Goal: Task Accomplishment & Management: Use online tool/utility

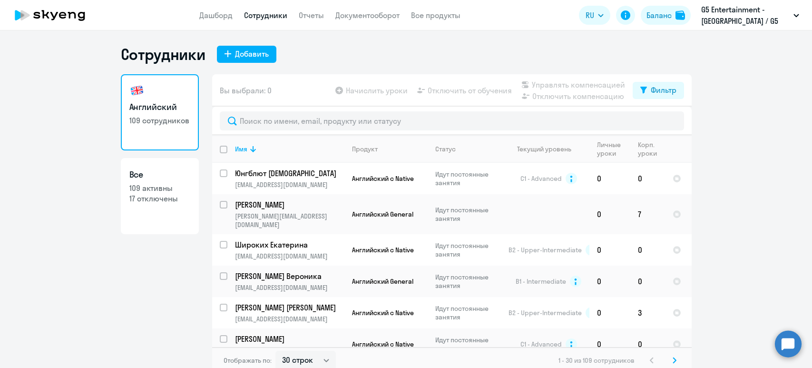
select select "30"
click at [260, 11] on link "Сотрудники" at bounding box center [265, 15] width 43 height 10
click at [205, 19] on link "Дашборд" at bounding box center [215, 15] width 33 height 10
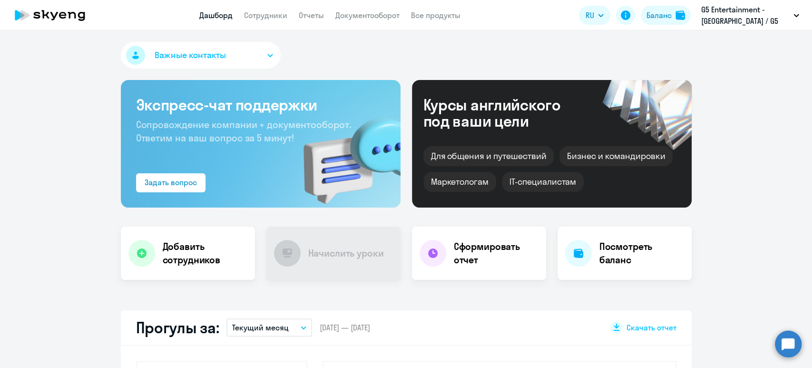
select select "30"
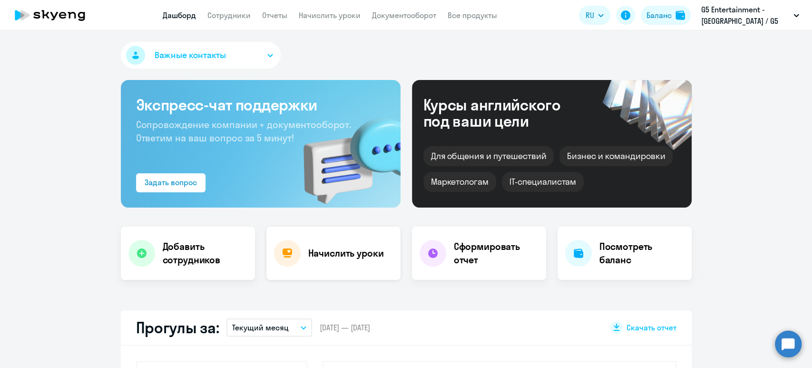
select select "30"
click at [220, 3] on app-header "Дашборд Сотрудники Отчеты Начислить уроки Документооборот Все продукты Дашборд …" at bounding box center [406, 15] width 812 height 30
click at [231, 16] on link "Сотрудники" at bounding box center [228, 15] width 43 height 10
select select "30"
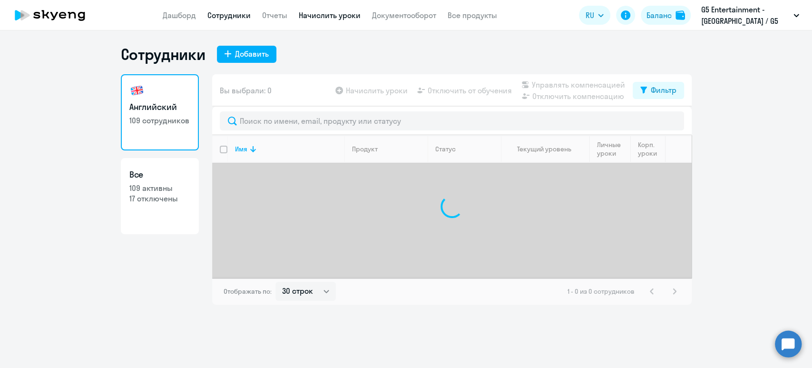
click at [329, 15] on link "Начислить уроки" at bounding box center [330, 15] width 62 height 10
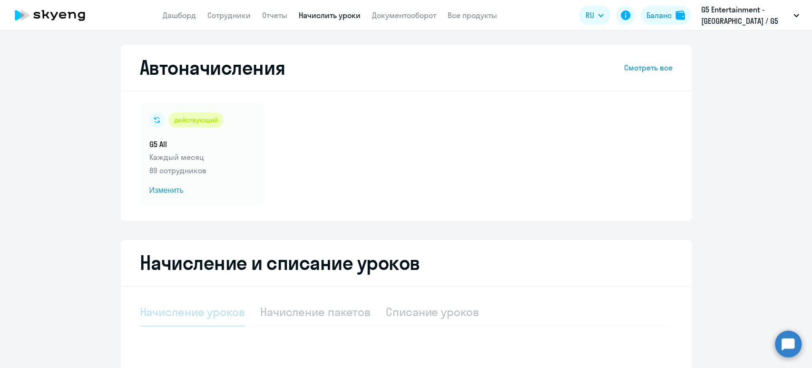
select select "10"
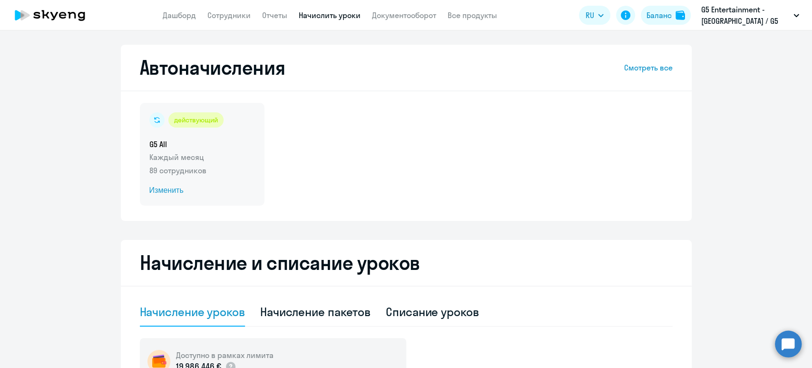
click at [221, 146] on h5 "G5 All" at bounding box center [202, 144] width 106 height 10
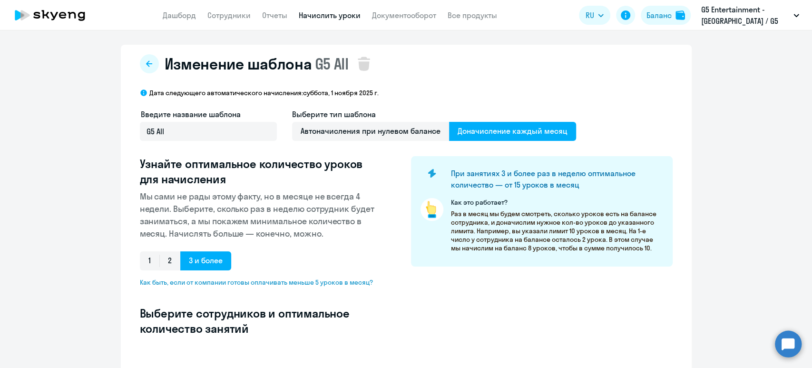
select select "10"
